Goal: Transaction & Acquisition: Purchase product/service

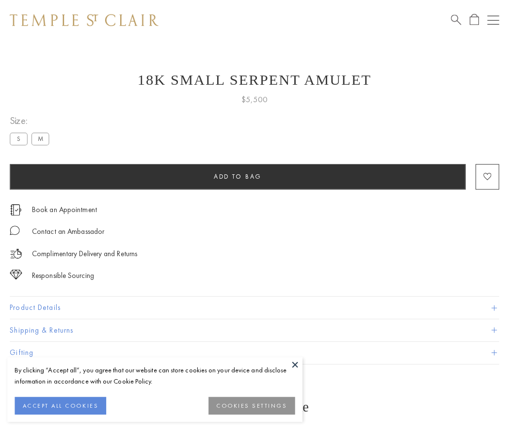
scroll to position [16, 0]
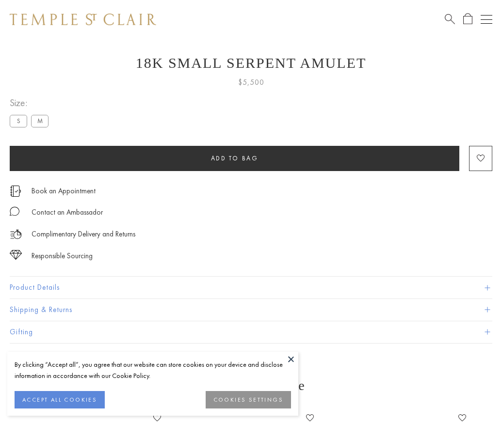
click at [234, 158] on span "Add to bag" at bounding box center [234, 158] width 47 height 8
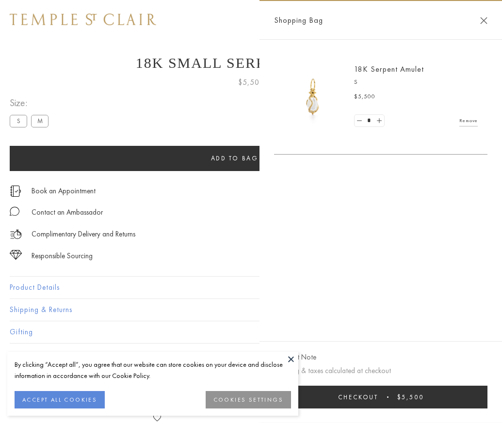
click at [457, 404] on button "Checkout $5,500" at bounding box center [380, 397] width 213 height 23
